Goal: Check status: Check status

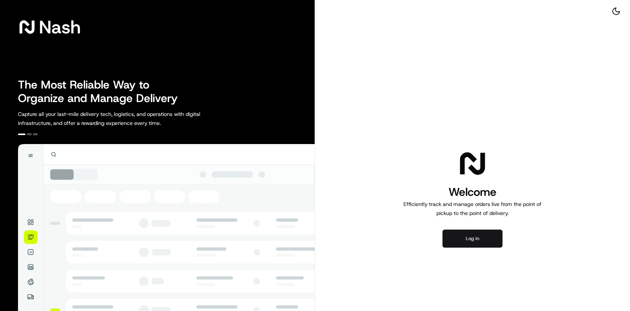
click at [481, 232] on button "Log in" at bounding box center [472, 238] width 60 height 18
